Goal: Register for event/course

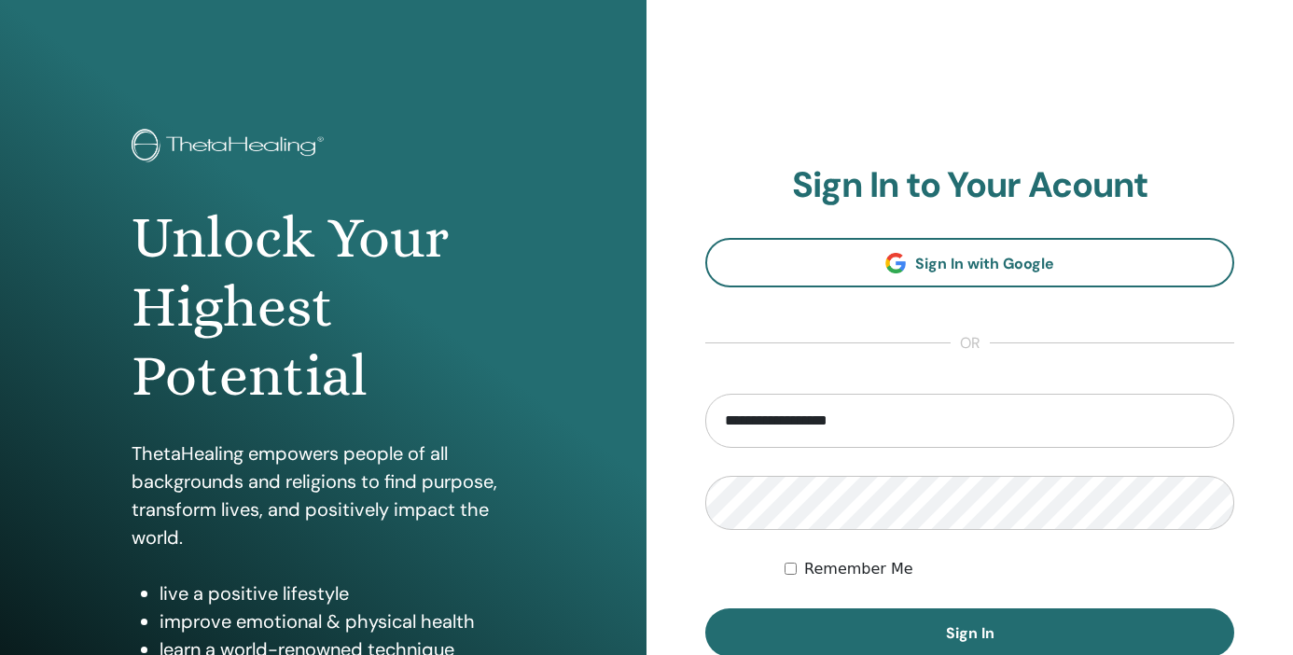
type input "**********"
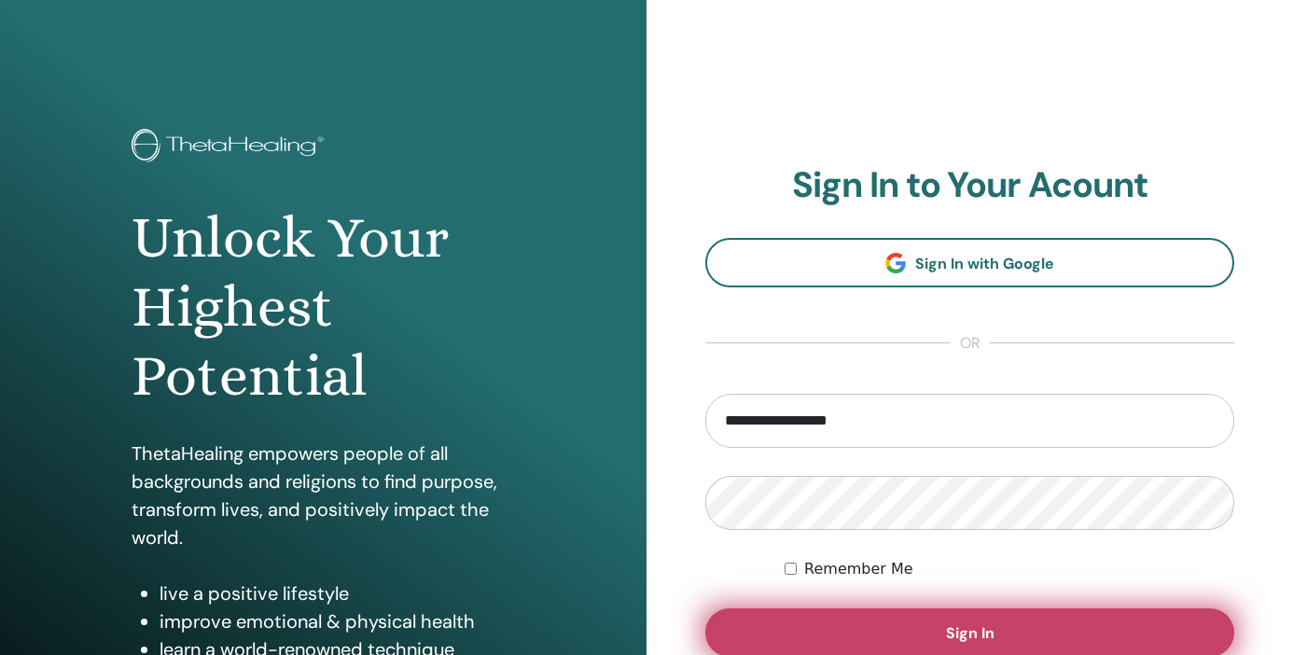
click at [845, 638] on button "Sign In" at bounding box center [969, 632] width 529 height 48
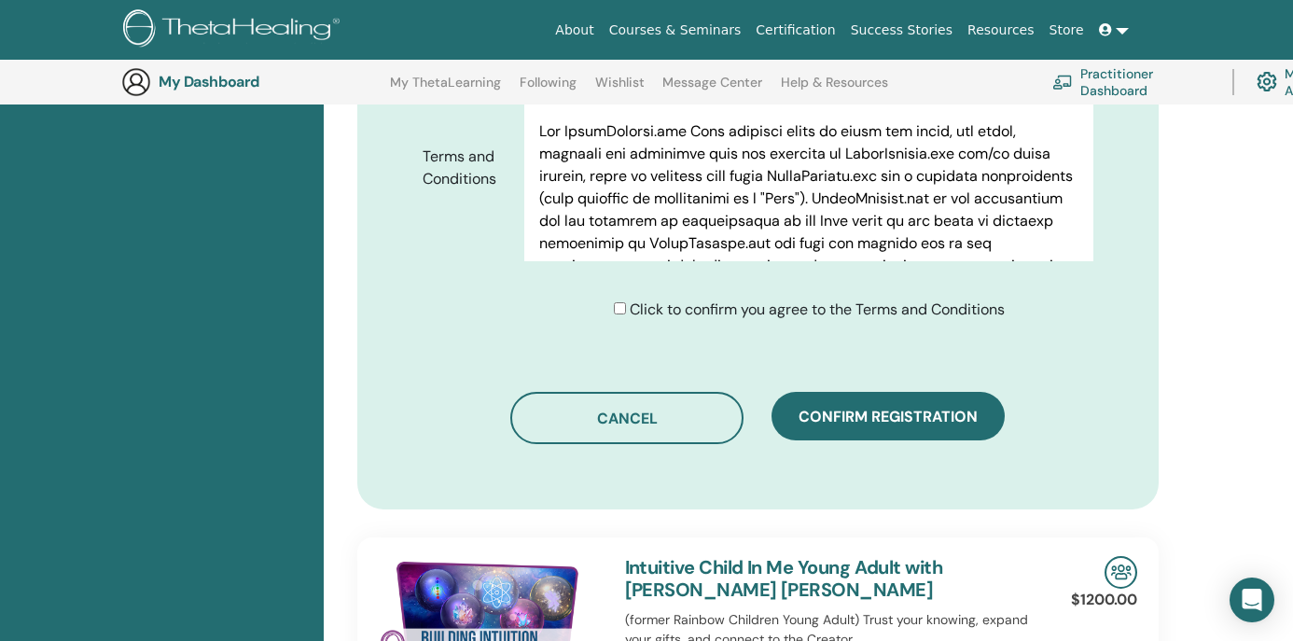
scroll to position [1048, 0]
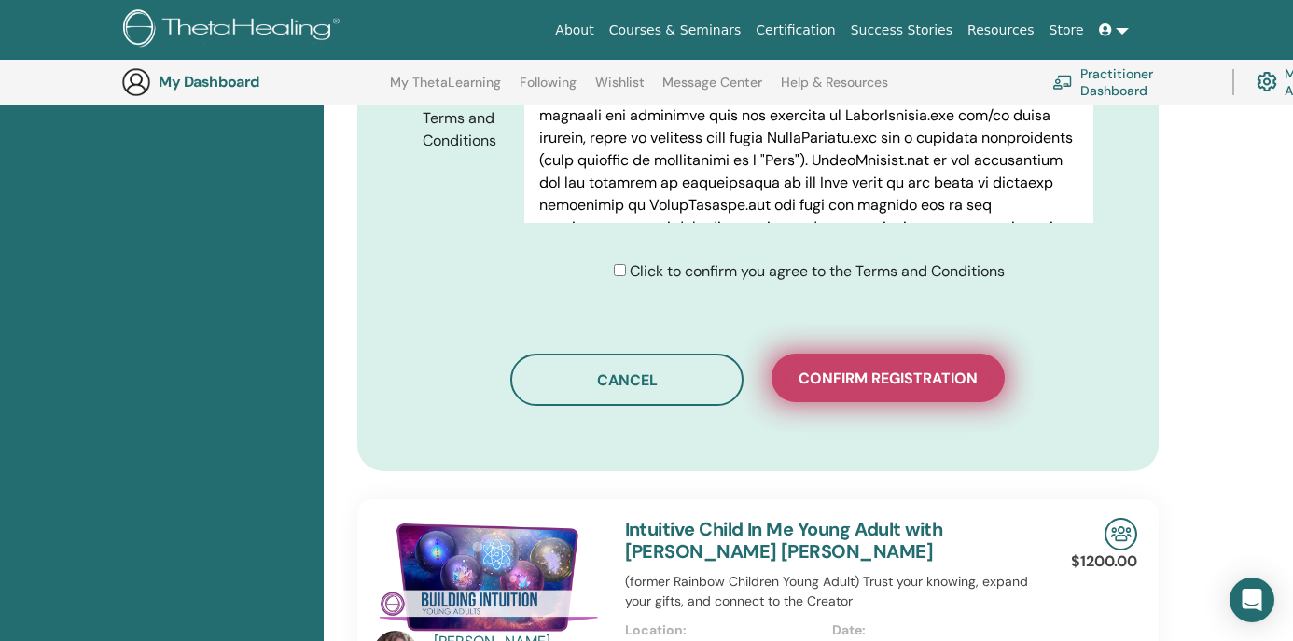
click at [892, 368] on span "Confirm registration" at bounding box center [887, 378] width 179 height 20
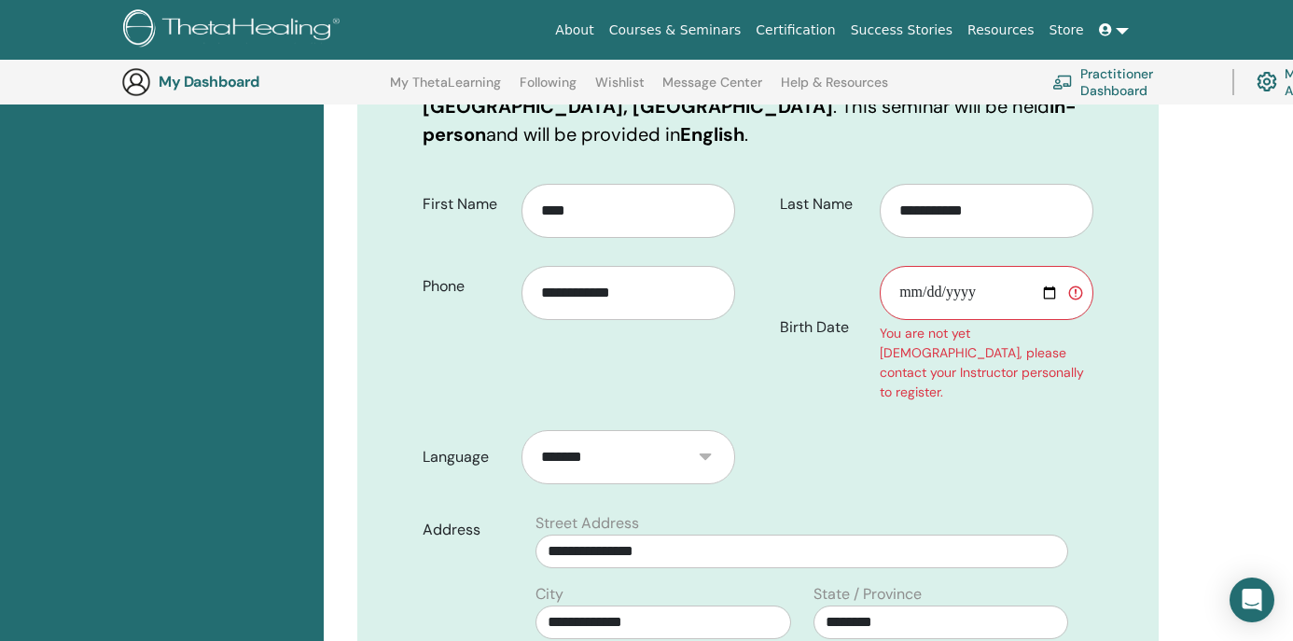
scroll to position [360, 0]
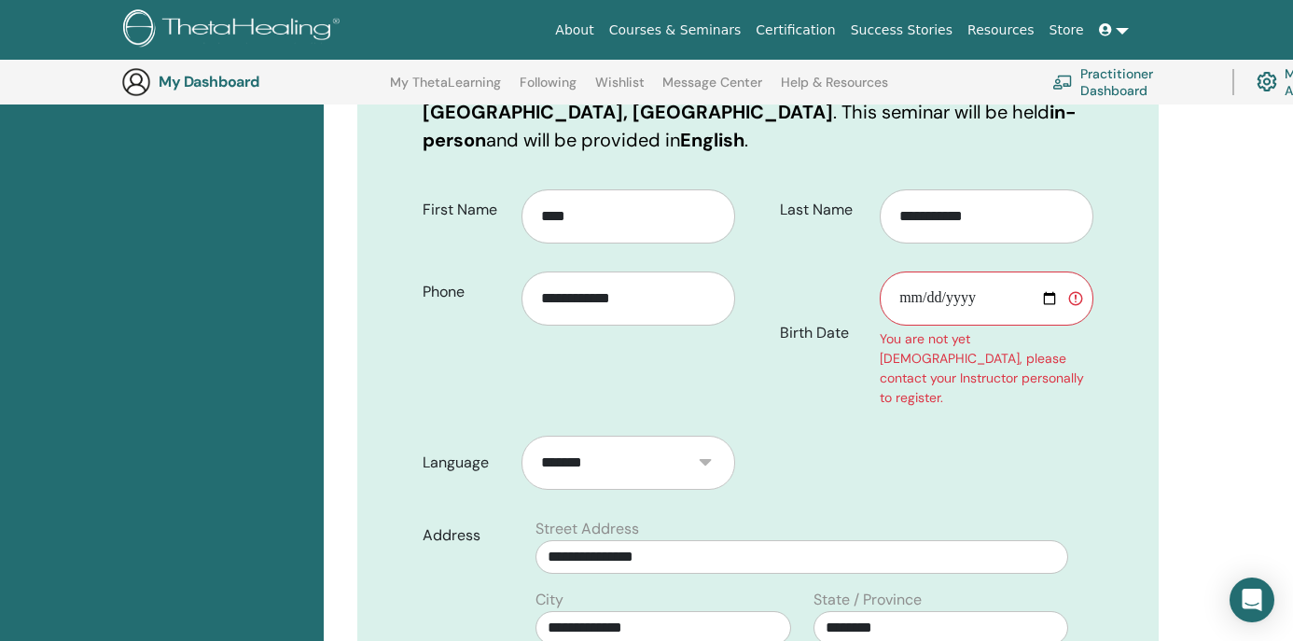
click at [908, 271] on input "Birth Date" at bounding box center [986, 298] width 214 height 54
type input "**********"
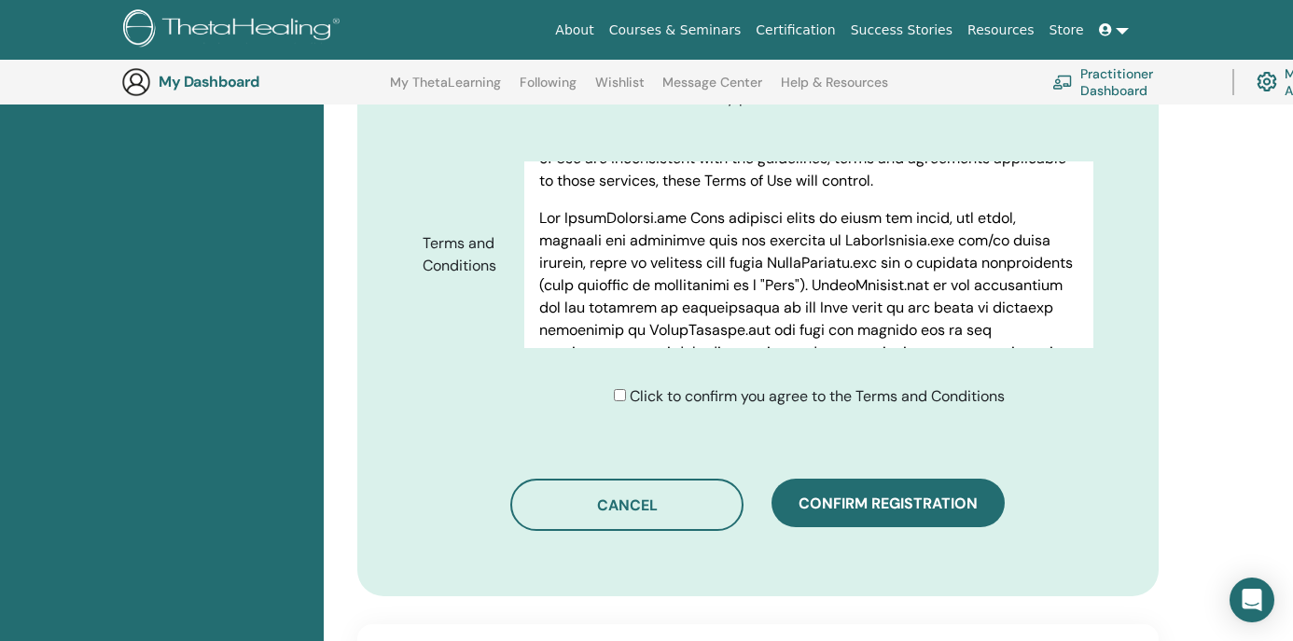
scroll to position [1011, 0]
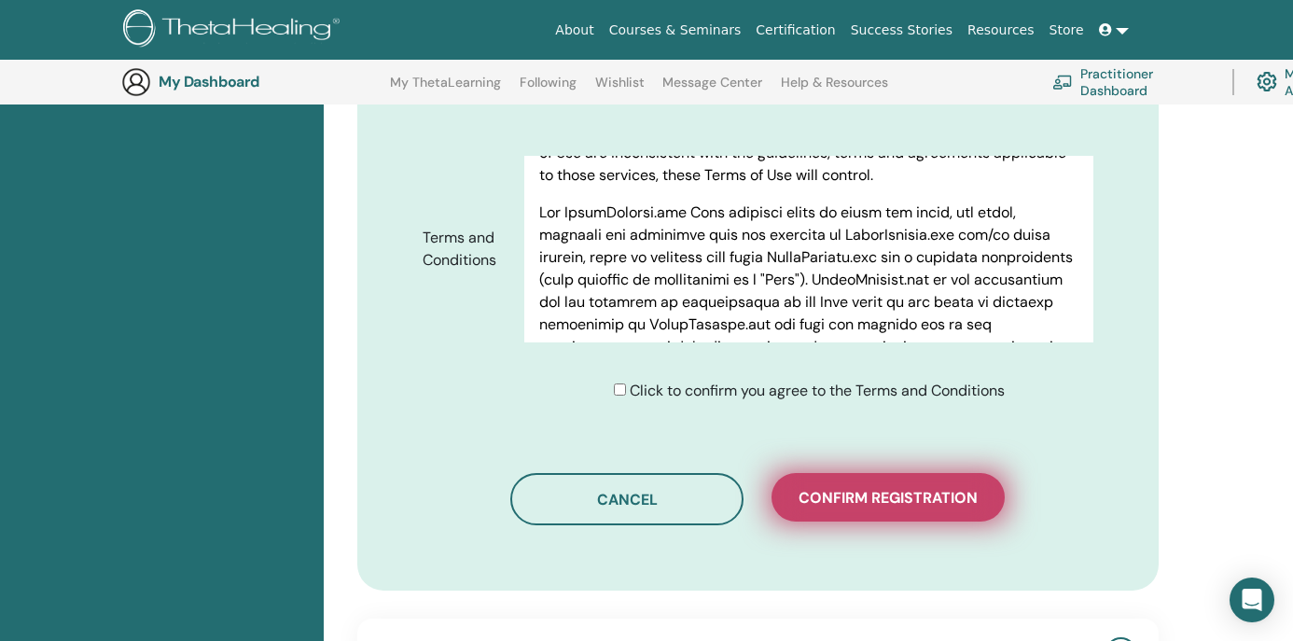
click at [863, 488] on span "Confirm registration" at bounding box center [887, 498] width 179 height 20
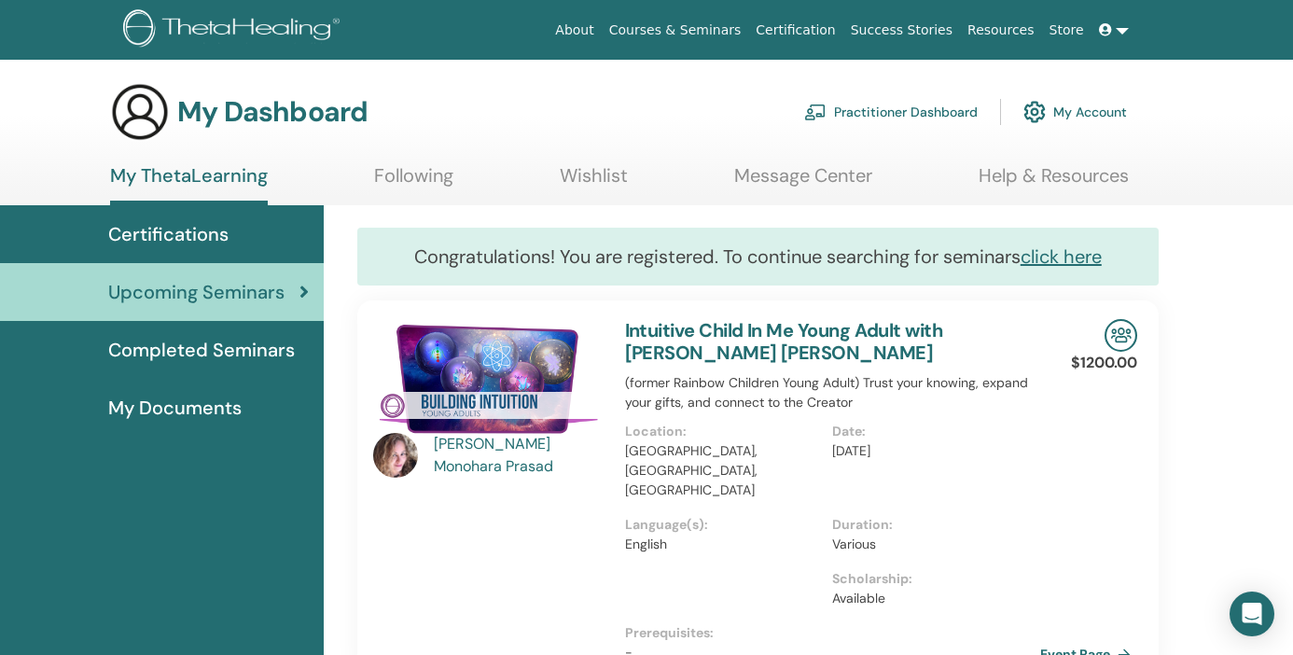
click at [518, 440] on div "Mathu Bala Monohara Prasad" at bounding box center [520, 455] width 173 height 45
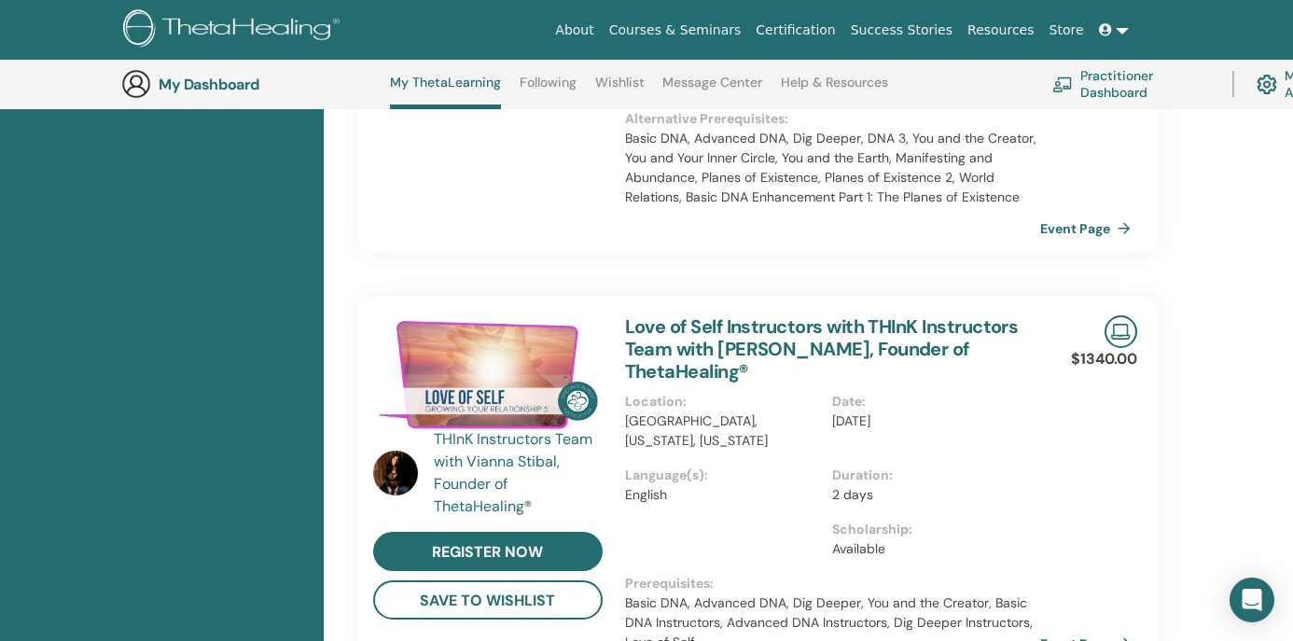
scroll to position [1236, 0]
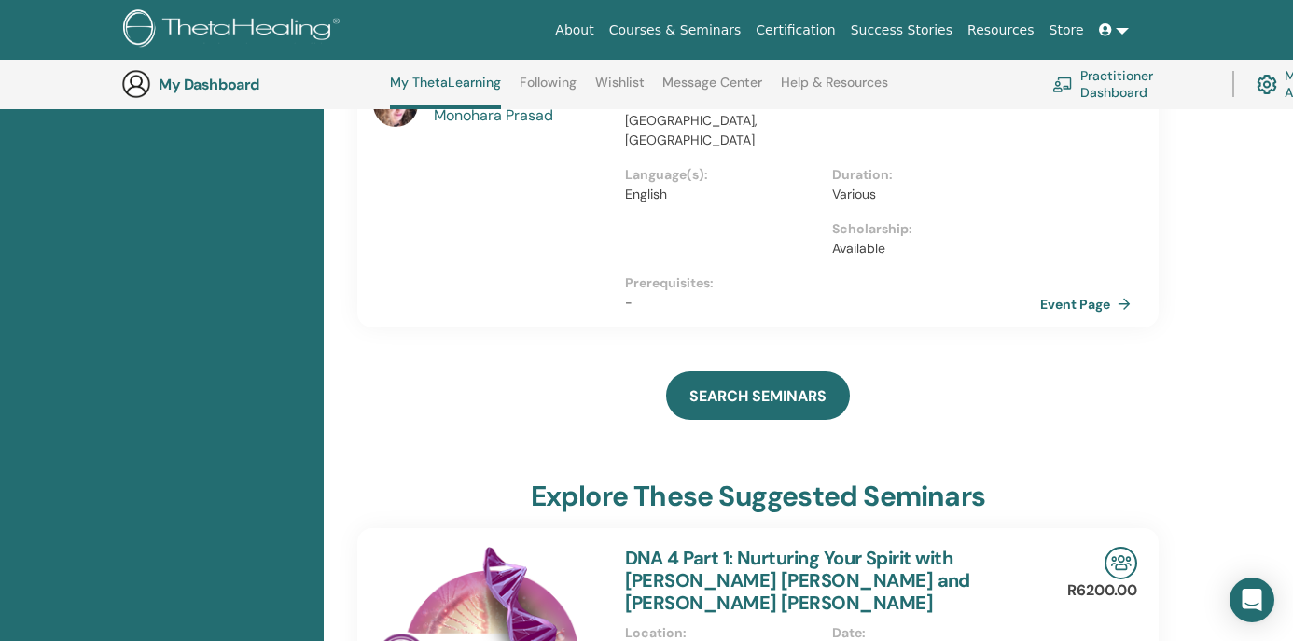
scroll to position [421, 0]
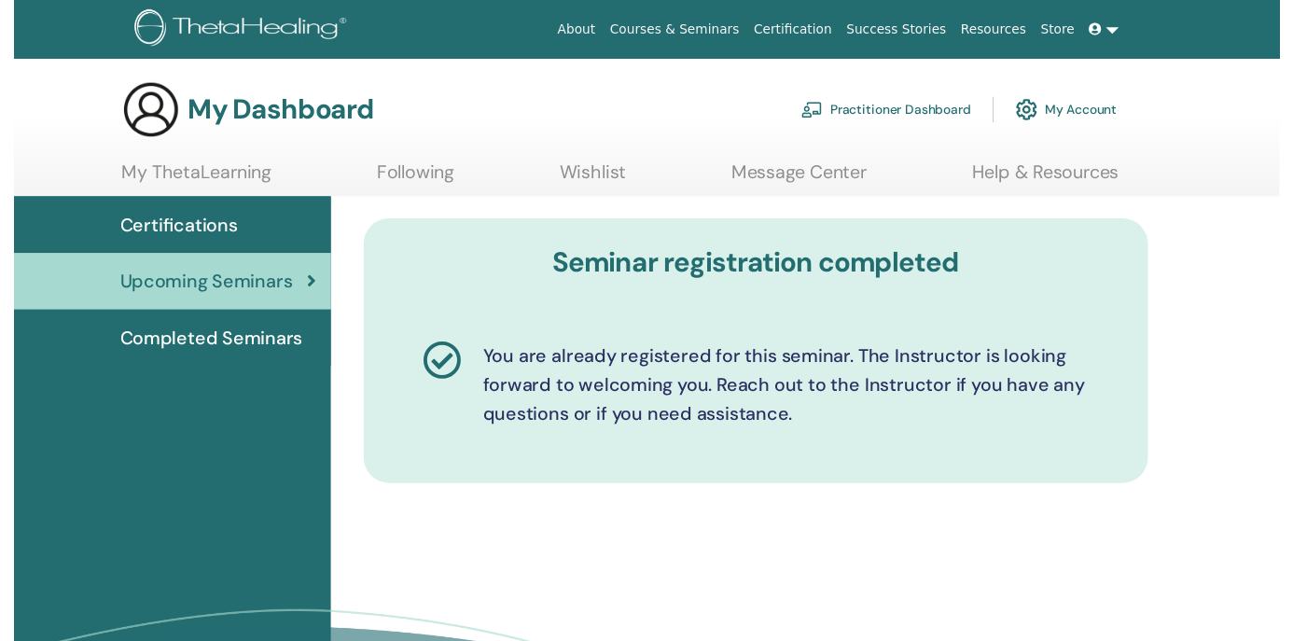
scroll to position [630, 0]
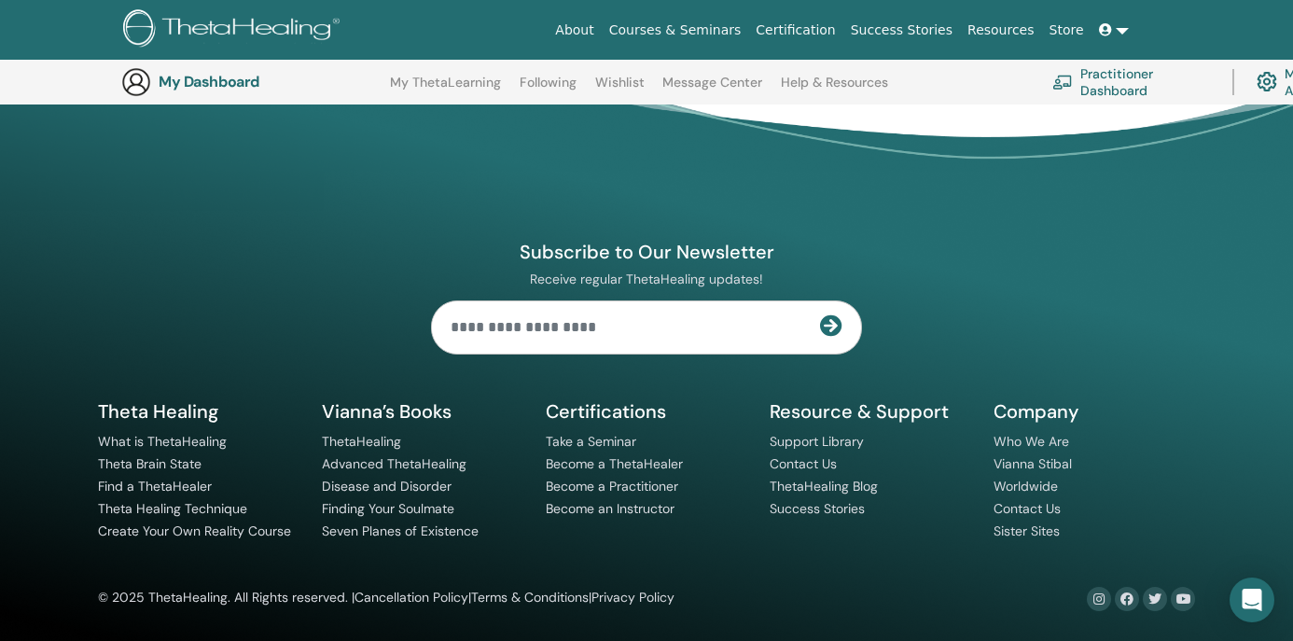
click at [741, 19] on link "Courses & Seminars" at bounding box center [675, 30] width 147 height 35
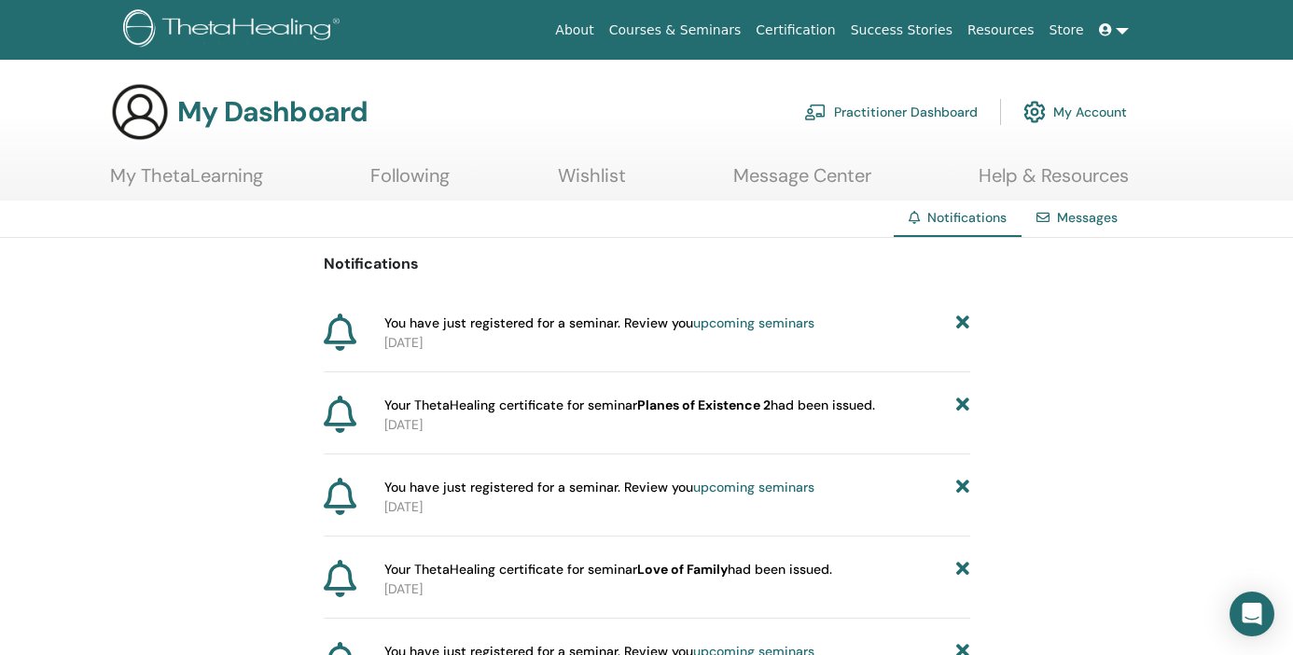
click at [702, 406] on b "Planes of Existence 2" at bounding box center [703, 404] width 133 height 17
click at [715, 319] on link "upcoming seminars" at bounding box center [753, 322] width 121 height 17
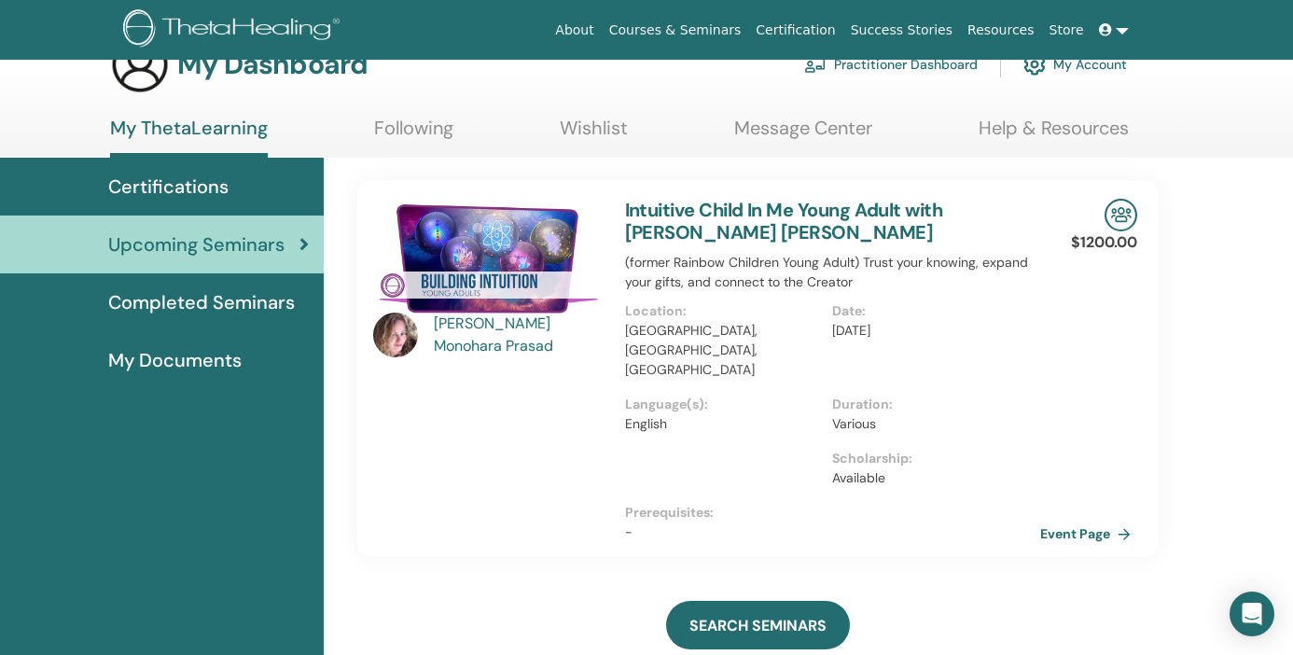
scroll to position [49, 0]
